Goal: Information Seeking & Learning: Find specific page/section

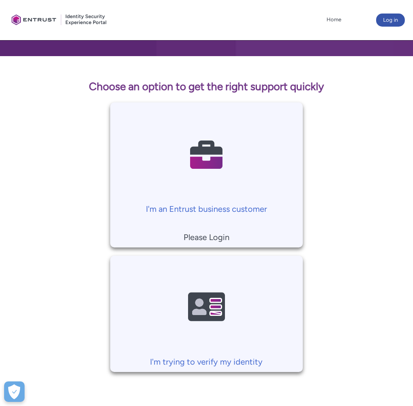
scroll to position [27, 0]
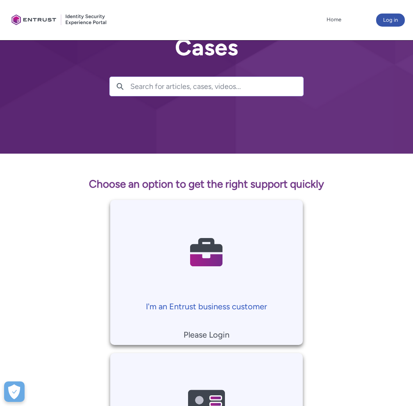
click at [206, 249] on img at bounding box center [207, 252] width 78 height 88
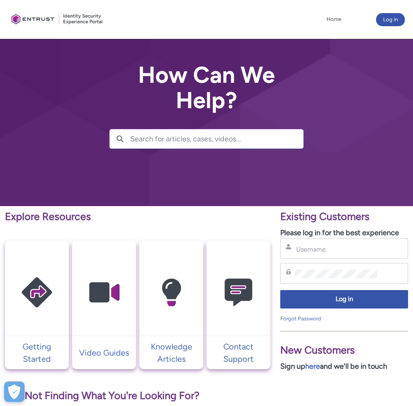
click at [250, 146] on input "Search for articles, cases, videos..." at bounding box center [216, 139] width 173 height 19
click at [67, 217] on p "Explore Resources" at bounding box center [138, 217] width 266 height 16
click at [145, 220] on p "Explore Resources" at bounding box center [138, 217] width 266 height 16
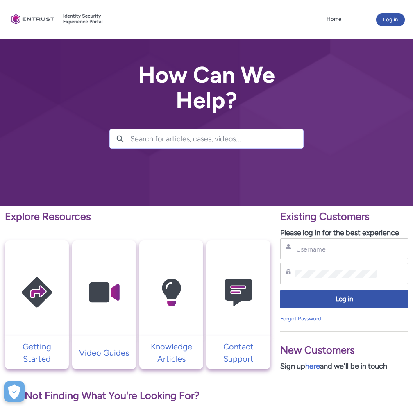
click at [66, 221] on p "Explore Resources" at bounding box center [138, 217] width 266 height 16
click at [102, 221] on p "Explore Resources" at bounding box center [138, 217] width 266 height 16
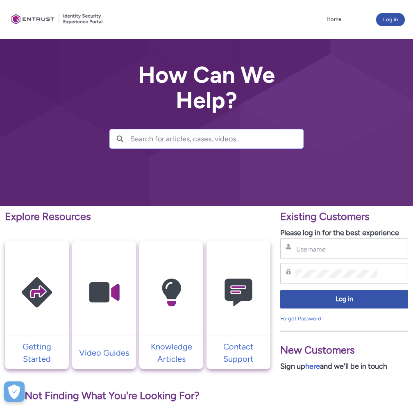
click at [75, 217] on p "Explore Resources" at bounding box center [138, 217] width 266 height 16
click at [96, 217] on p "Explore Resources" at bounding box center [138, 217] width 266 height 16
click at [55, 217] on p "Explore Resources" at bounding box center [138, 217] width 266 height 16
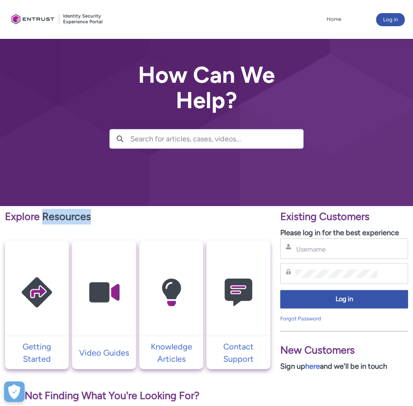
click at [55, 217] on p "Explore Resources" at bounding box center [138, 217] width 266 height 16
click at [74, 217] on p "Explore Resources" at bounding box center [138, 217] width 266 height 16
click at [57, 217] on p "Explore Resources" at bounding box center [138, 217] width 266 height 16
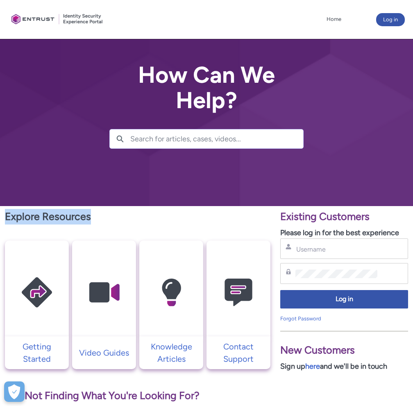
click at [57, 217] on p "Explore Resources" at bounding box center [138, 217] width 266 height 16
click at [85, 216] on p "Explore Resources" at bounding box center [138, 217] width 266 height 16
click at [89, 216] on p "Explore Resources" at bounding box center [138, 217] width 266 height 16
click at [88, 216] on p "Explore Resources" at bounding box center [138, 217] width 266 height 16
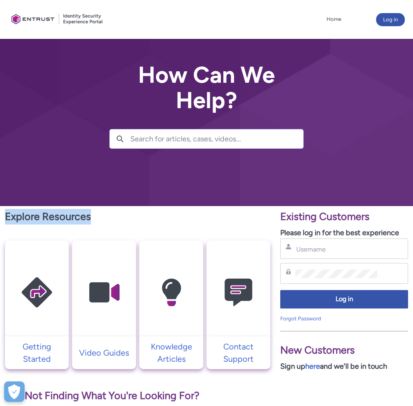
click at [88, 216] on p "Explore Resources" at bounding box center [138, 217] width 266 height 16
drag, startPoint x: 100, startPoint y: 217, endPoint x: 75, endPoint y: 218, distance: 24.7
click at [100, 217] on p "Explore Resources" at bounding box center [138, 217] width 266 height 16
click at [61, 220] on p "Explore Resources" at bounding box center [138, 217] width 266 height 16
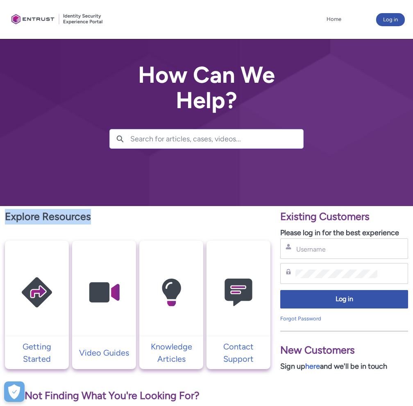
click at [61, 220] on p "Explore Resources" at bounding box center [138, 217] width 266 height 16
click at [92, 220] on p "Explore Resources" at bounding box center [138, 217] width 266 height 16
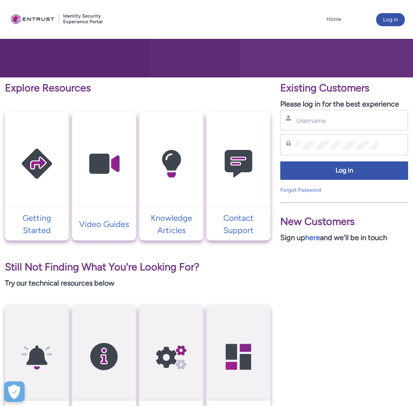
scroll to position [237, 0]
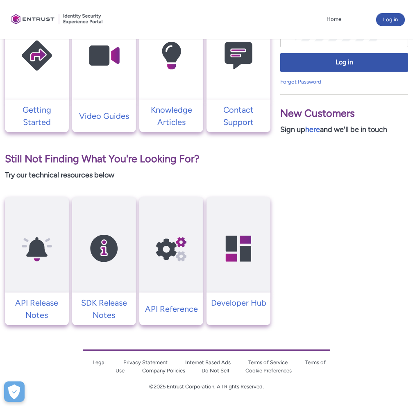
click at [90, 159] on p "Still Not Finding What You're Looking For?" at bounding box center [138, 159] width 266 height 16
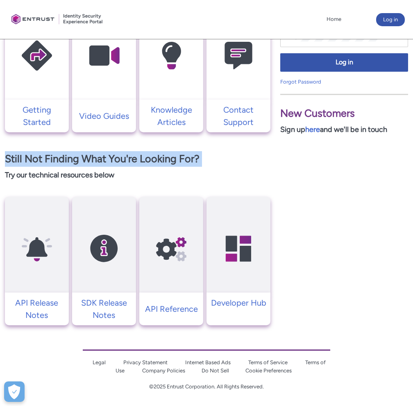
click at [90, 159] on p "Still Not Finding What You're Looking For?" at bounding box center [138, 159] width 266 height 16
click at [128, 162] on p "Still Not Finding What You're Looking For?" at bounding box center [138, 159] width 266 height 16
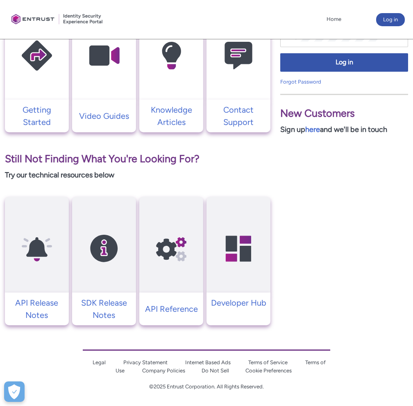
click at [128, 159] on p "Still Not Finding What You're Looking For?" at bounding box center [138, 159] width 266 height 16
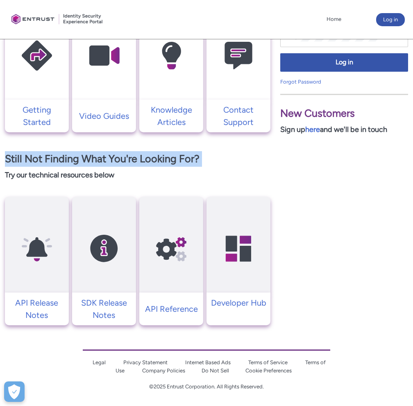
click at [128, 159] on p "Still Not Finding What You're Looking For?" at bounding box center [138, 159] width 266 height 16
click at [128, 164] on p "Still Not Finding What You're Looking For?" at bounding box center [138, 159] width 266 height 16
click at [129, 157] on p "Still Not Finding What You're Looking For?" at bounding box center [138, 159] width 266 height 16
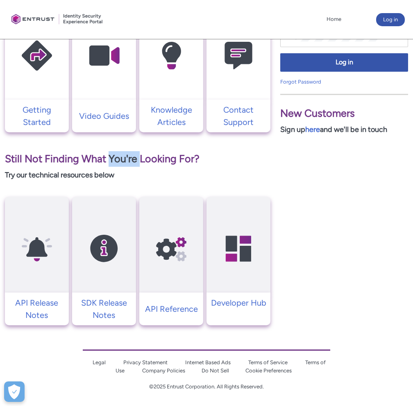
click at [129, 157] on p "Still Not Finding What You're Looking For?" at bounding box center [138, 159] width 266 height 16
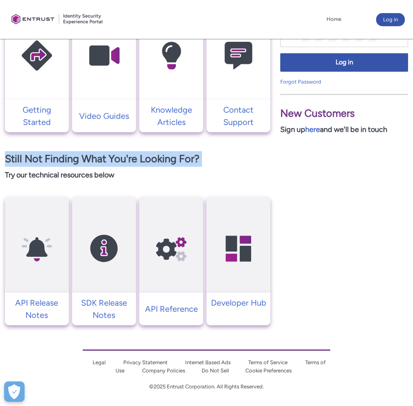
click at [129, 157] on p "Still Not Finding What You're Looking For?" at bounding box center [138, 159] width 266 height 16
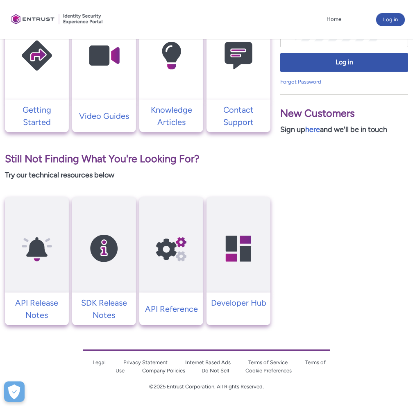
click at [130, 169] on div "Explore Resources Getting Started Video Guides Knowledge Articles Contact Suppo…" at bounding box center [138, 149] width 266 height 354
click at [132, 157] on p "Still Not Finding What You're Looking For?" at bounding box center [138, 159] width 266 height 16
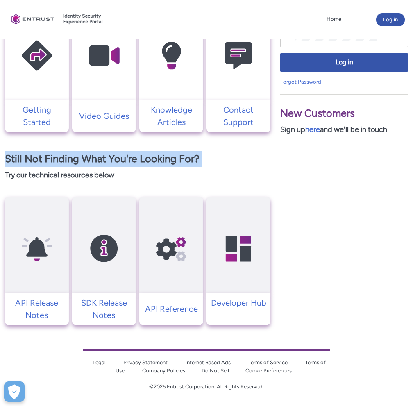
click at [132, 157] on p "Still Not Finding What You're Looking For?" at bounding box center [138, 159] width 266 height 16
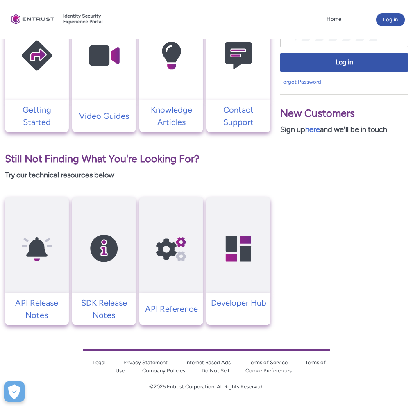
click at [131, 174] on p "Try our technical resources below" at bounding box center [138, 175] width 266 height 11
click at [132, 162] on p "Still Not Finding What You're Looking For?" at bounding box center [138, 159] width 266 height 16
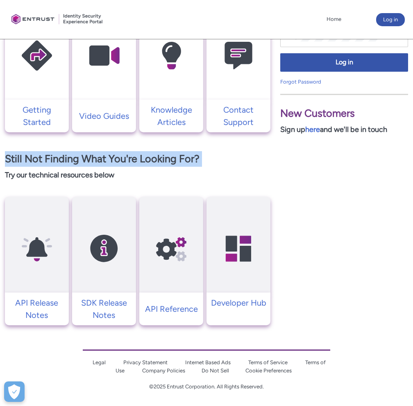
click at [132, 162] on p "Still Not Finding What You're Looking For?" at bounding box center [138, 159] width 266 height 16
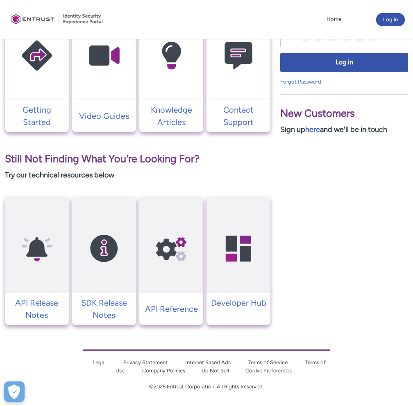
click at [132, 172] on p "Try our technical resources below" at bounding box center [138, 175] width 266 height 11
click at [135, 161] on p "Still Not Finding What You're Looking For?" at bounding box center [138, 159] width 266 height 16
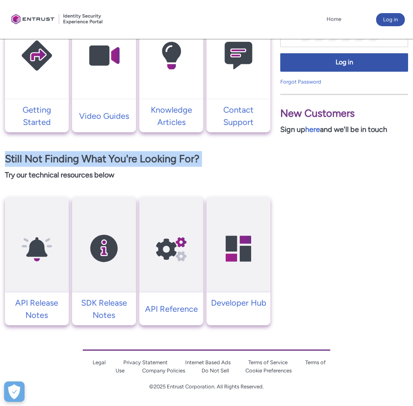
click at [135, 161] on p "Still Not Finding What You're Looking For?" at bounding box center [138, 159] width 266 height 16
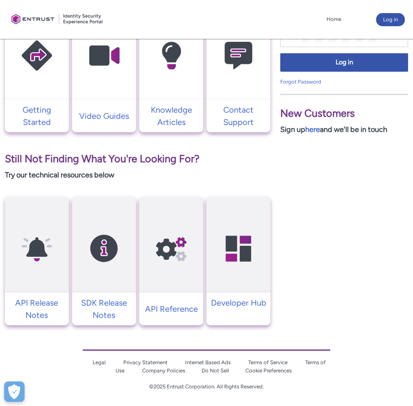
click at [135, 171] on p "Try our technical resources below" at bounding box center [138, 175] width 266 height 11
click at [139, 164] on p "Still Not Finding What You're Looking For?" at bounding box center [138, 159] width 266 height 16
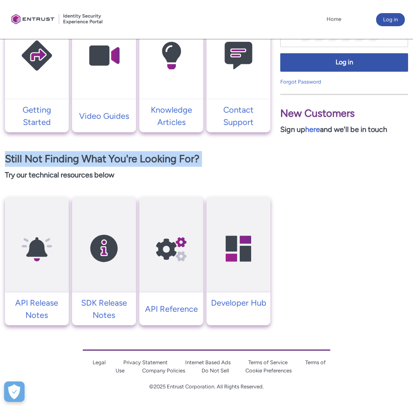
click at [139, 164] on p "Still Not Finding What You're Looking For?" at bounding box center [138, 159] width 266 height 16
click at [126, 164] on p "Still Not Finding What You're Looking For?" at bounding box center [138, 159] width 266 height 16
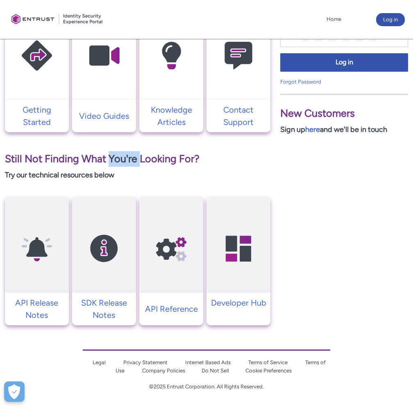
click at [126, 164] on p "Still Not Finding What You're Looking For?" at bounding box center [138, 159] width 266 height 16
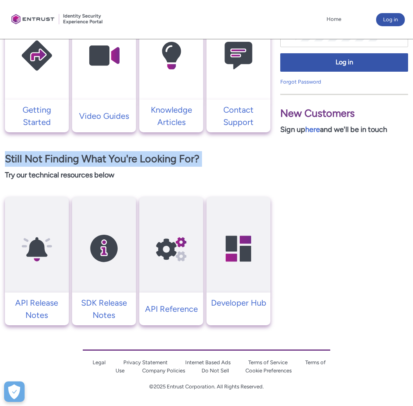
click at [126, 164] on p "Still Not Finding What You're Looking For?" at bounding box center [138, 159] width 266 height 16
click at [133, 159] on p "Still Not Finding What You're Looking For?" at bounding box center [138, 159] width 266 height 16
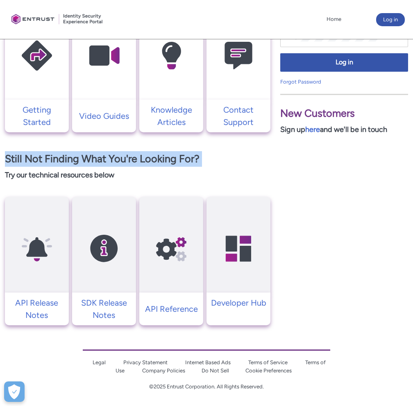
click at [133, 159] on p "Still Not Finding What You're Looking For?" at bounding box center [138, 159] width 266 height 16
click at [133, 164] on p "Still Not Finding What You're Looking For?" at bounding box center [138, 159] width 266 height 16
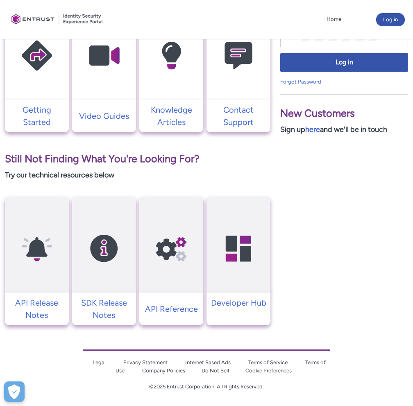
click at [130, 173] on p "Try our technical resources below" at bounding box center [138, 175] width 266 height 11
click at [134, 167] on div "Explore Resources Getting Started Video Guides Knowledge Articles Contact Suppo…" at bounding box center [138, 149] width 266 height 354
click at [135, 163] on p "Still Not Finding What You're Looking For?" at bounding box center [138, 159] width 266 height 16
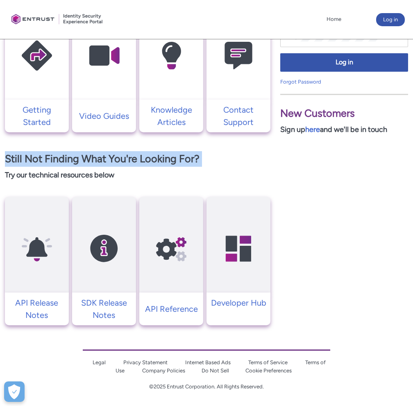
click at [135, 163] on p "Still Not Finding What You're Looking For?" at bounding box center [138, 159] width 266 height 16
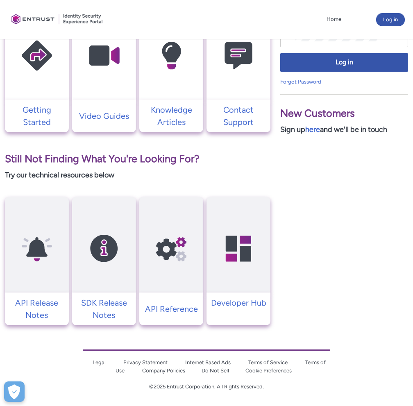
click at [135, 179] on p "Try our technical resources below" at bounding box center [138, 175] width 266 height 11
click at [133, 158] on p "Still Not Finding What You're Looking For?" at bounding box center [138, 159] width 266 height 16
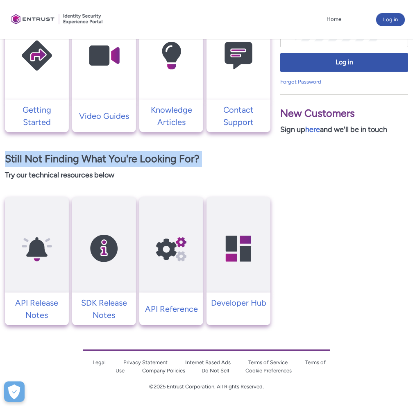
click at [133, 158] on p "Still Not Finding What You're Looking For?" at bounding box center [138, 159] width 266 height 16
click at [133, 165] on p "Still Not Finding What You're Looking For?" at bounding box center [138, 159] width 266 height 16
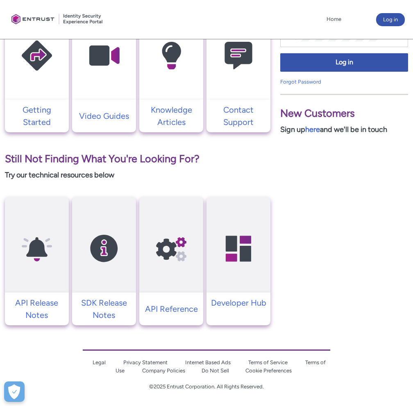
click at [133, 167] on div "Explore Resources Getting Started Video Guides Knowledge Articles Contact Suppo…" at bounding box center [138, 149] width 266 height 354
click at [135, 161] on p "Still Not Finding What You're Looking For?" at bounding box center [138, 159] width 266 height 16
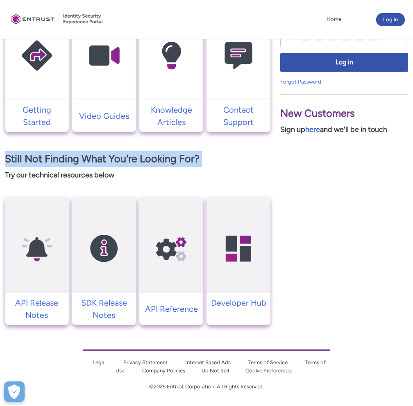
click at [135, 161] on p "Still Not Finding What You're Looking For?" at bounding box center [138, 159] width 266 height 16
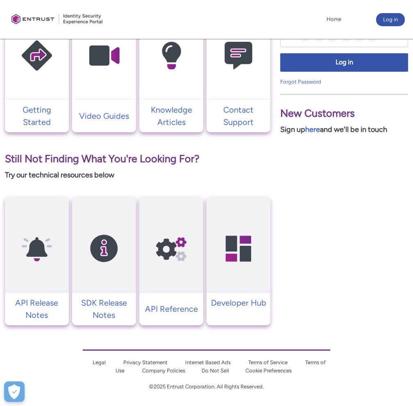
click at [135, 171] on p "Try our technical resources below" at bounding box center [138, 175] width 266 height 11
click at [135, 154] on p "Still Not Finding What You're Looking For?" at bounding box center [138, 159] width 266 height 16
click at [134, 158] on p "Still Not Finding What You're Looking For?" at bounding box center [138, 159] width 266 height 16
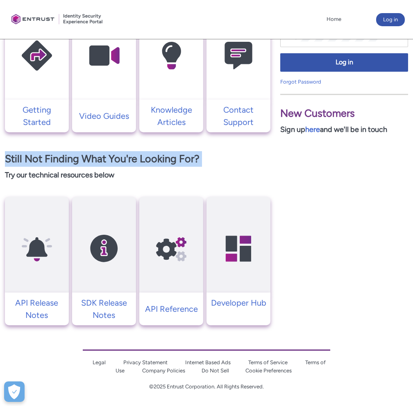
click at [134, 158] on p "Still Not Finding What You're Looking For?" at bounding box center [138, 159] width 266 height 16
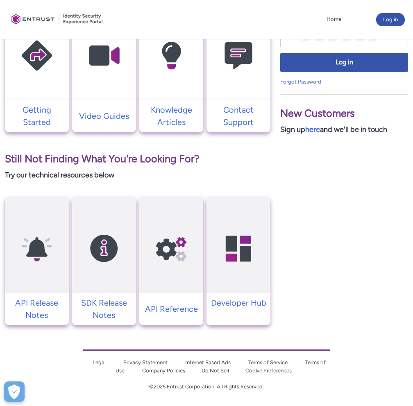
click at [137, 183] on div "Explore Resources Getting Started Video Guides Knowledge Articles Contact Suppo…" at bounding box center [138, 149] width 266 height 354
click at [147, 159] on p "Still Not Finding What You're Looking For?" at bounding box center [138, 159] width 266 height 16
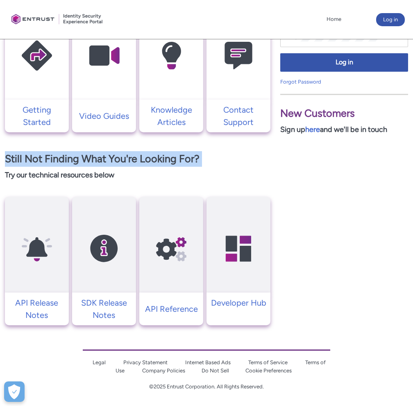
click at [147, 159] on p "Still Not Finding What You're Looking For?" at bounding box center [138, 159] width 266 height 16
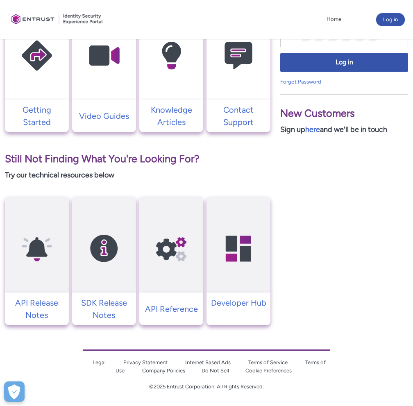
click at [147, 168] on div "Explore Resources Getting Started Video Guides Knowledge Articles Contact Suppo…" at bounding box center [138, 149] width 266 height 354
click at [148, 163] on p "Still Not Finding What You're Looking For?" at bounding box center [138, 159] width 266 height 16
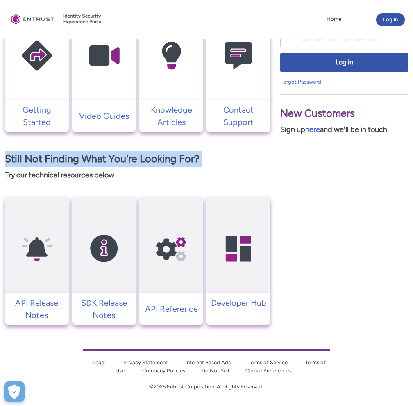
click at [148, 163] on p "Still Not Finding What You're Looking For?" at bounding box center [138, 159] width 266 height 16
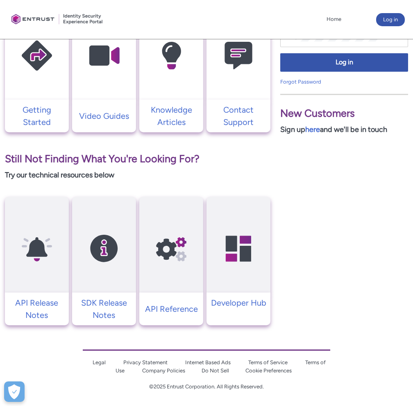
click at [146, 172] on p "Try our technical resources below" at bounding box center [138, 175] width 266 height 11
click at [144, 160] on p "Still Not Finding What You're Looking For?" at bounding box center [138, 159] width 266 height 16
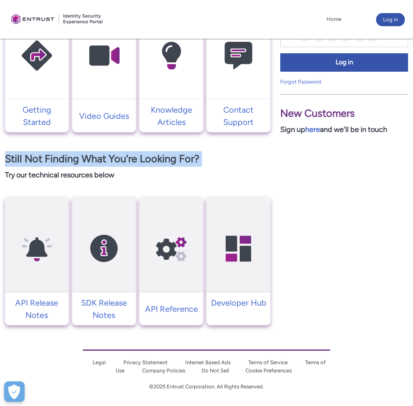
click at [144, 160] on p "Still Not Finding What You're Looking For?" at bounding box center [138, 159] width 266 height 16
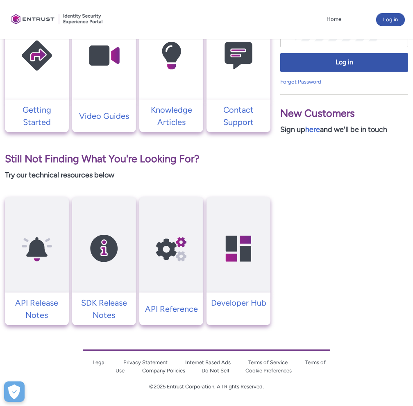
click at [143, 174] on p "Try our technical resources below" at bounding box center [138, 175] width 266 height 11
click at [143, 165] on p "Still Not Finding What You're Looking For?" at bounding box center [138, 159] width 266 height 16
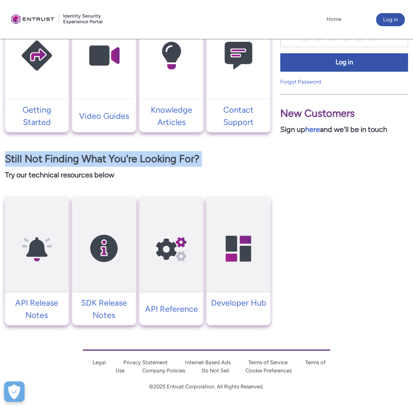
click at [143, 165] on p "Still Not Finding What You're Looking For?" at bounding box center [138, 159] width 266 height 16
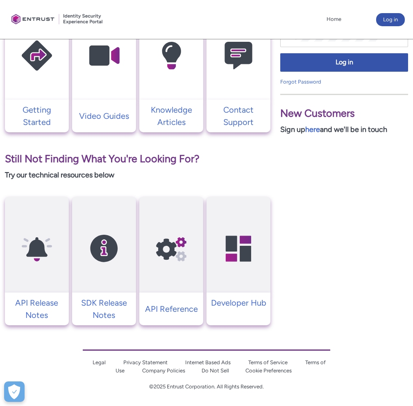
click at [143, 174] on p "Try our technical resources below" at bounding box center [138, 175] width 266 height 11
